Goal: Task Accomplishment & Management: Complete application form

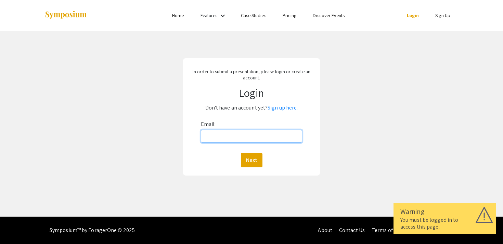
click at [237, 134] on input "Email:" at bounding box center [252, 136] width 102 height 13
type input "[EMAIL_ADDRESS][DOMAIN_NAME]"
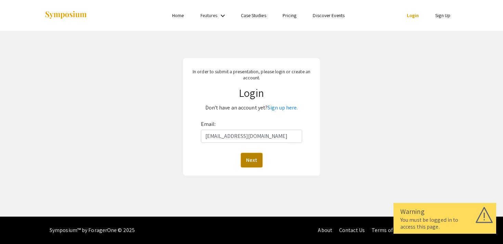
click at [256, 157] on button "Next" at bounding box center [252, 160] width 22 height 14
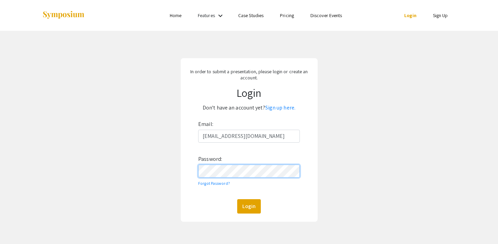
click at [237, 199] on button "Login" at bounding box center [249, 206] width 24 height 14
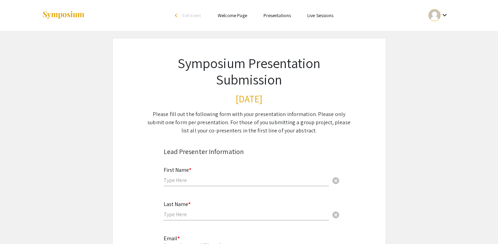
scroll to position [1, 0]
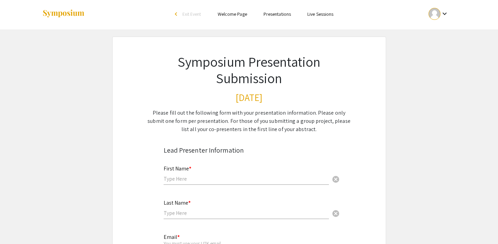
click at [174, 180] on input "text" at bounding box center [246, 178] width 165 height 7
type input "Jack"
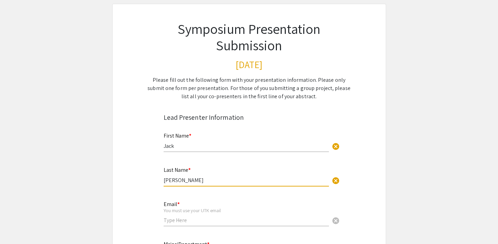
scroll to position [35, 0]
type input "[PERSON_NAME]"
click at [181, 217] on input "email" at bounding box center [246, 219] width 165 height 7
type input "[EMAIL_ADDRESS][DOMAIN_NAME]"
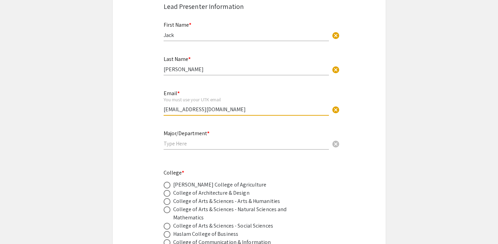
scroll to position [145, 0]
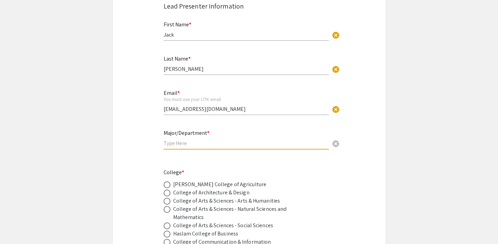
click at [171, 142] on input "text" at bounding box center [246, 143] width 165 height 7
type input "Physics, Math"
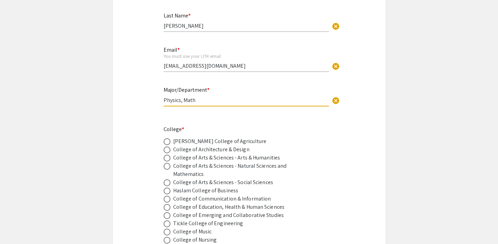
scroll to position [189, 0]
click at [167, 168] on span at bounding box center [167, 166] width 7 height 7
click at [167, 168] on input "radio" at bounding box center [167, 166] width 7 height 7
radio input "true"
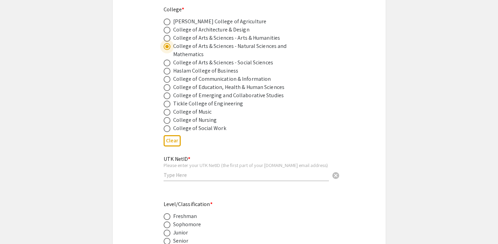
scroll to position [309, 0]
click at [205, 183] on div "UTK NetID * Please enter your UTK NetID (the first part of your [DOMAIN_NAME] e…" at bounding box center [246, 168] width 165 height 39
click at [205, 180] on div "UTK NetID * Please enter your UTK NetID (the first part of your [DOMAIN_NAME] e…" at bounding box center [246, 165] width 165 height 32
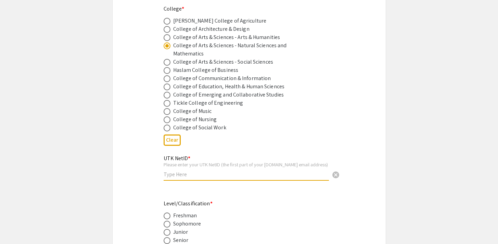
click at [206, 178] on input "text" at bounding box center [246, 174] width 165 height 7
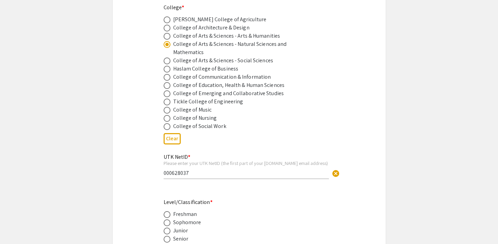
scroll to position [312, 0]
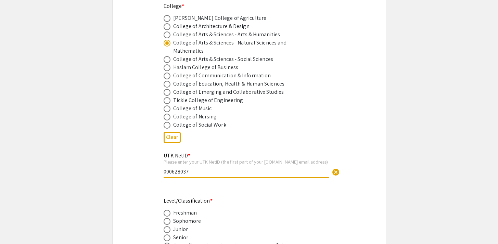
drag, startPoint x: 233, startPoint y: 171, endPoint x: 83, endPoint y: 175, distance: 150.3
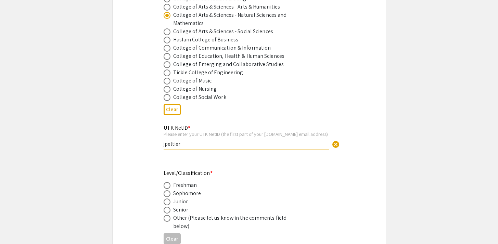
scroll to position [363, 0]
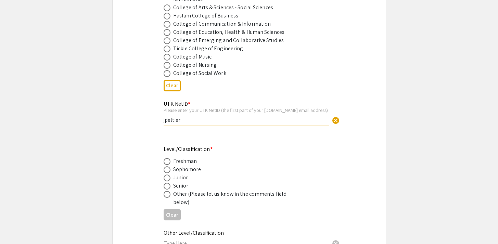
type input "jpeltier"
click at [170, 181] on span at bounding box center [167, 178] width 7 height 7
click at [170, 181] on input "radio" at bounding box center [167, 178] width 7 height 7
radio input "true"
click at [169, 185] on span at bounding box center [167, 186] width 7 height 7
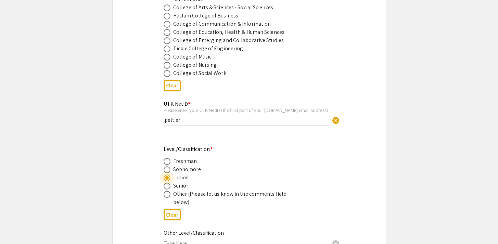
click at [169, 185] on input "radio" at bounding box center [167, 186] width 7 height 7
radio input "true"
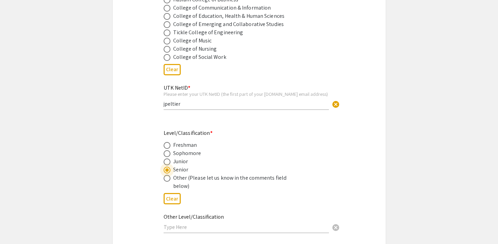
scroll to position [451, 0]
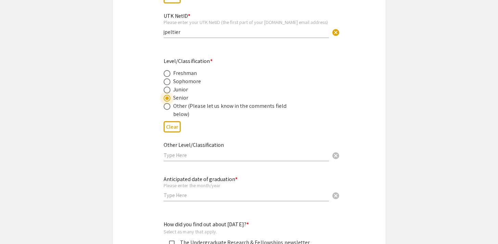
click at [193, 158] on input "text" at bounding box center [246, 155] width 165 height 7
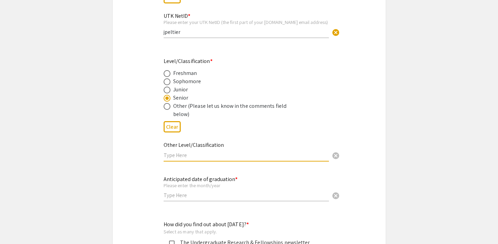
click at [230, 197] on input "text" at bounding box center [246, 195] width 165 height 7
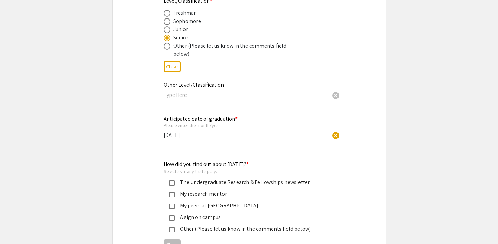
scroll to position [524, 0]
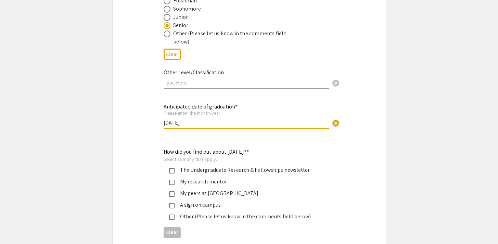
type input "[DATE]"
click at [212, 193] on div "My peers at [GEOGRAPHIC_DATA]" at bounding box center [247, 193] width 144 height 8
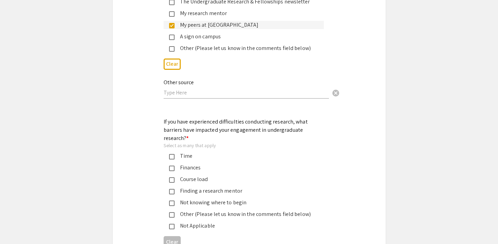
scroll to position [695, 0]
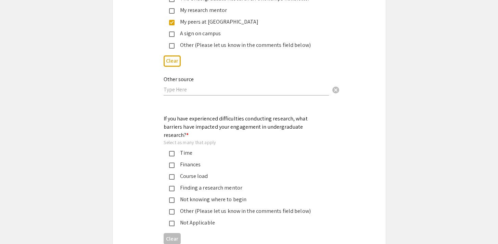
click at [175, 219] on div "Not Applicable" at bounding box center [247, 223] width 144 height 8
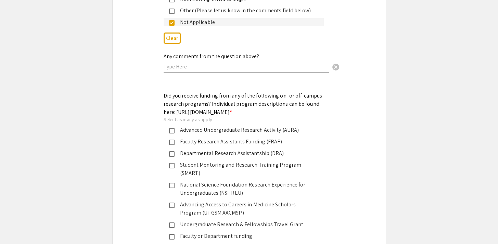
scroll to position [996, 0]
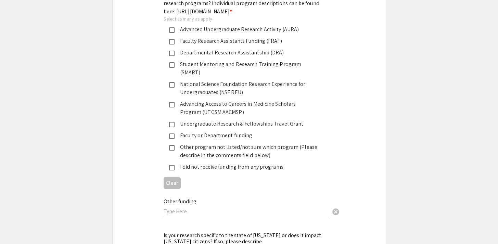
click at [194, 163] on div "I did not receive funding from any programs" at bounding box center [247, 167] width 144 height 8
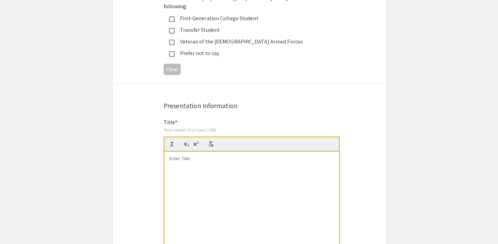
scroll to position [1369, 0]
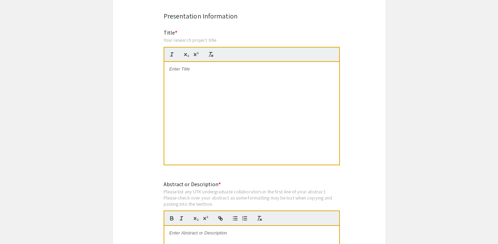
click at [198, 70] on div at bounding box center [251, 113] width 175 height 103
click at [210, 99] on div at bounding box center [251, 113] width 175 height 103
click at [170, 66] on p "On ABP estimates for a class of quasi-linear elliptic equations in divergence f…" at bounding box center [251, 72] width 165 height 13
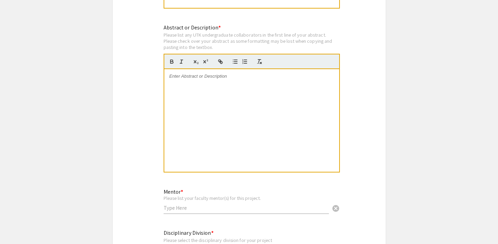
scroll to position [1527, 0]
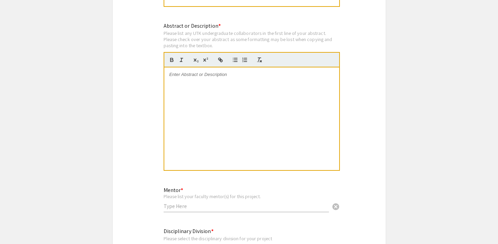
click at [185, 203] on input "text" at bounding box center [246, 206] width 165 height 7
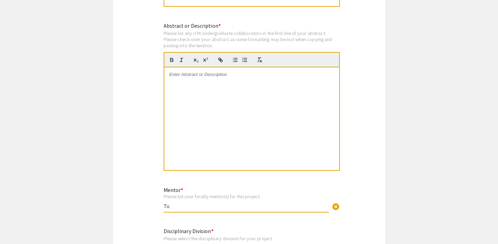
type input "T"
type input "[PERSON_NAME]"
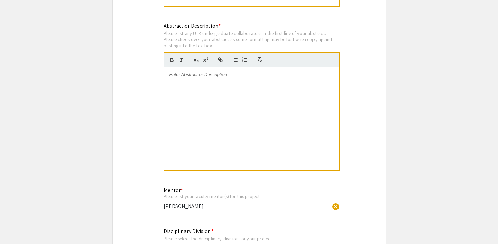
click at [224, 99] on div at bounding box center [251, 118] width 175 height 103
click at [209, 124] on div at bounding box center [251, 118] width 175 height 103
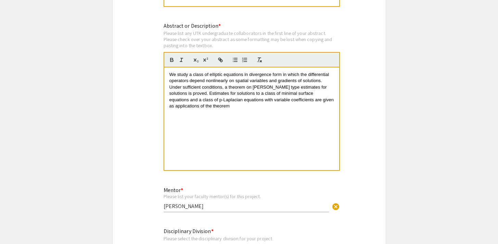
scroll to position [0, 0]
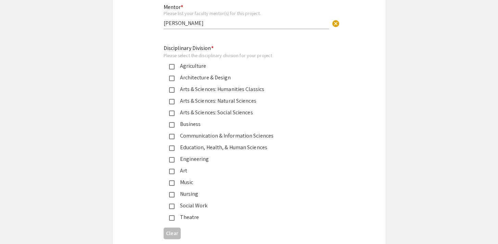
scroll to position [1713, 0]
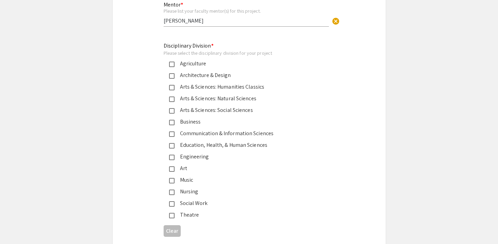
click at [180, 94] on div "Arts & Sciences: Natural Sciences" at bounding box center [247, 98] width 144 height 8
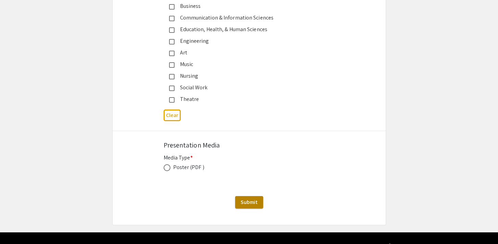
scroll to position [1831, 0]
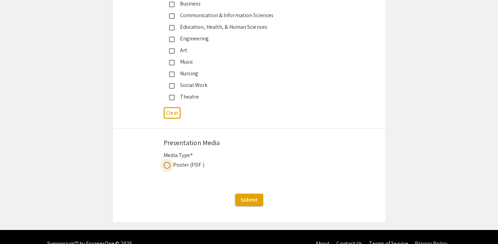
click at [169, 162] on span at bounding box center [167, 165] width 7 height 7
click at [169, 162] on input "radio" at bounding box center [167, 165] width 7 height 7
radio input "true"
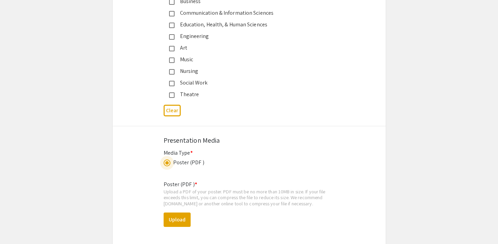
scroll to position [1841, 0]
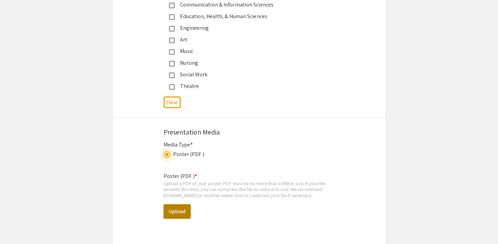
click at [175, 204] on button "Upload" at bounding box center [177, 211] width 27 height 14
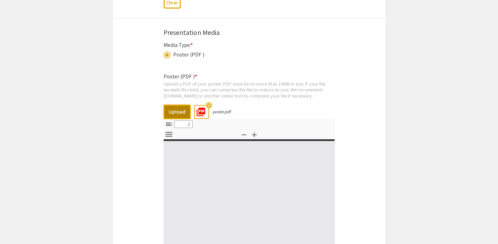
select select "custom"
type input "0"
select select "custom"
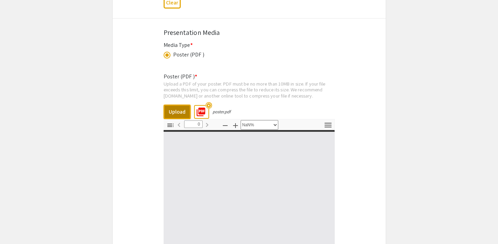
type input "1"
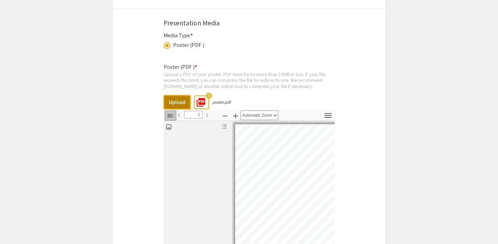
select select "auto"
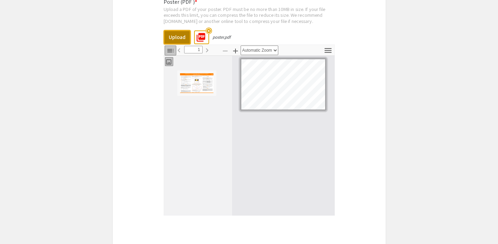
scroll to position [2079, 0]
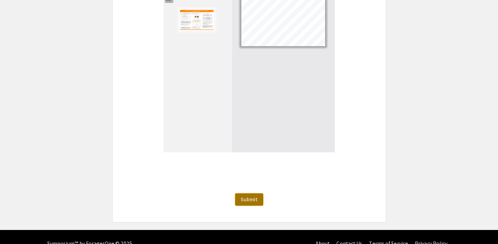
click at [250, 193] on button "Submit" at bounding box center [249, 199] width 28 height 12
